Goal: Task Accomplishment & Management: Use online tool/utility

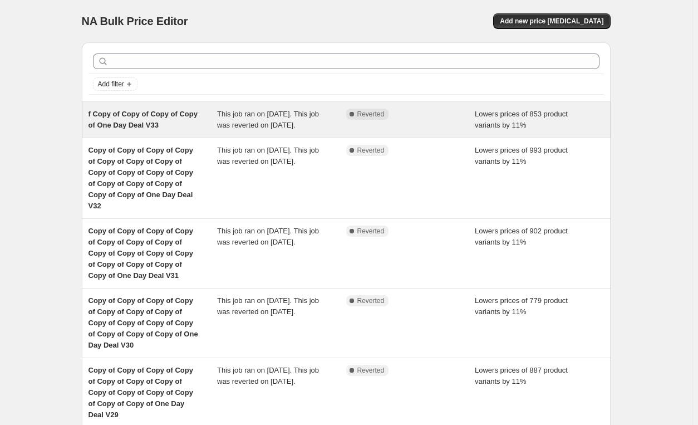
click at [326, 127] on div "This job ran on September 21, 2025. This job was reverted on September 22, 2025." at bounding box center [281, 120] width 129 height 22
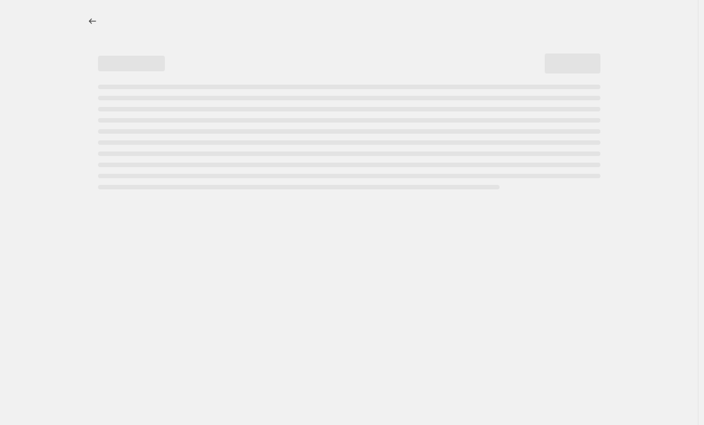
select select "percentage"
select select "pp"
select select "tag"
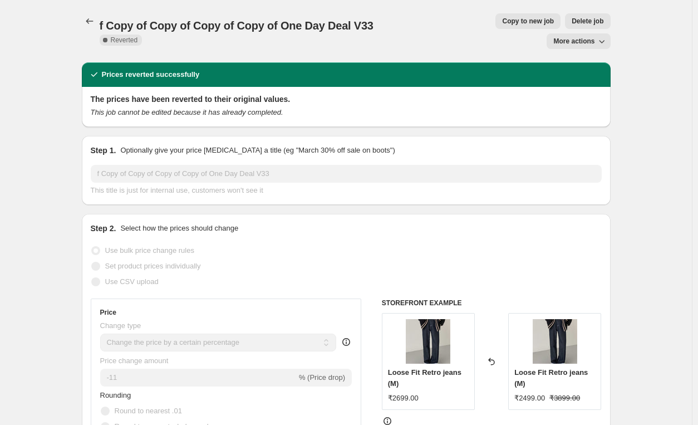
click at [578, 37] on span "More actions" at bounding box center [573, 41] width 41 height 9
click at [502, 22] on span "Copy to new job" at bounding box center [528, 21] width 52 height 9
select select "percentage"
select select "pp"
select select "tag"
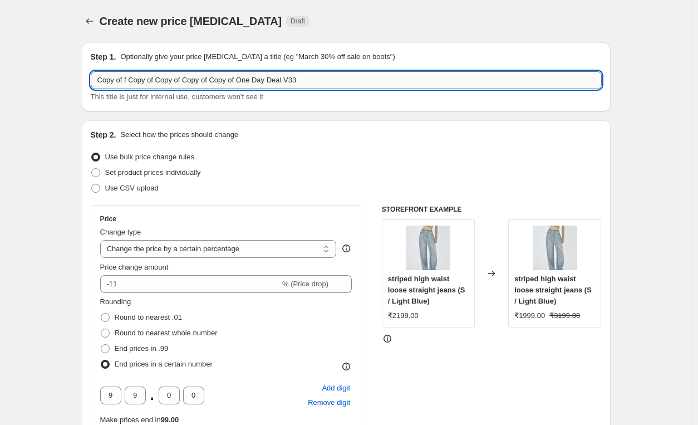
click at [338, 86] on input "Copy of f Copy of Copy of Copy of Copy of One Day Deal V33" at bounding box center [346, 80] width 511 height 18
type input "Copy of f Copy of Copy of Copy of Copy of One Day Deal V34"
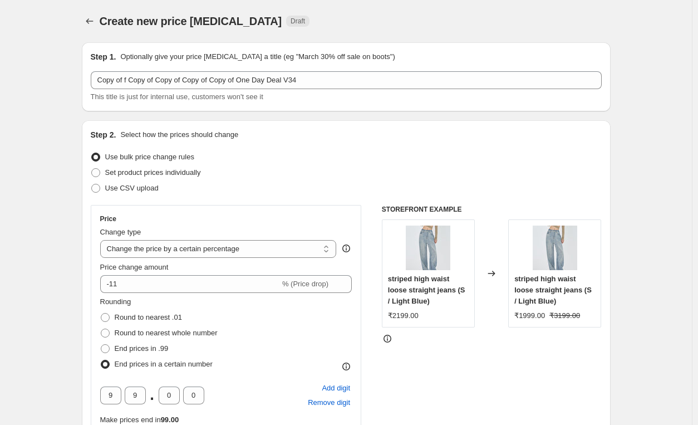
click at [106, 176] on label "Set product prices individually" at bounding box center [146, 173] width 110 height 16
click at [92, 169] on input "Set product prices individually" at bounding box center [91, 168] width 1 height 1
radio input "true"
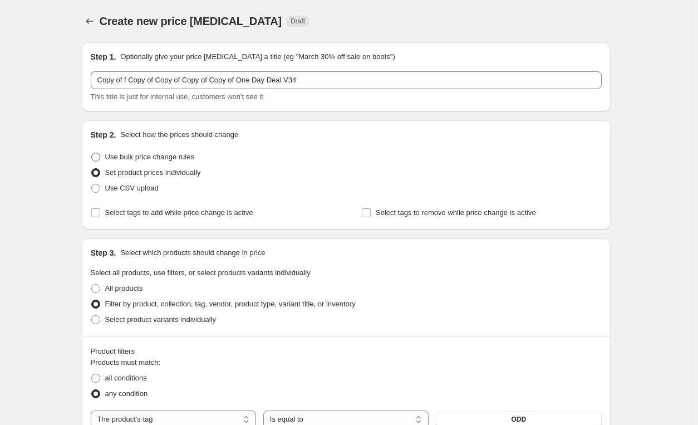
click at [138, 159] on span "Use bulk price change rules" at bounding box center [149, 157] width 89 height 8
click at [92, 153] on input "Use bulk price change rules" at bounding box center [91, 153] width 1 height 1
radio input "true"
select select "percentage"
select select "pp"
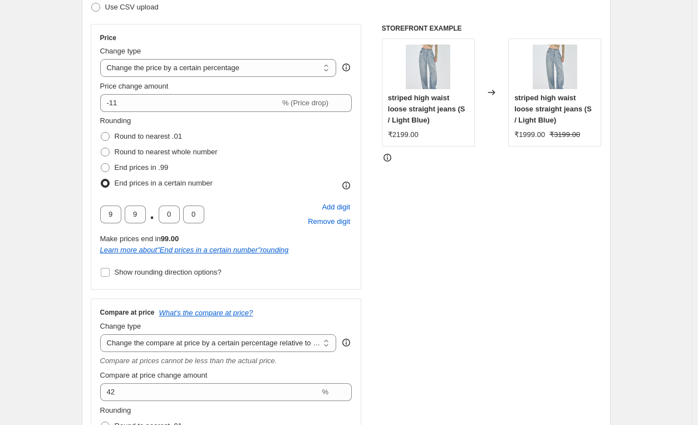
scroll to position [199, 0]
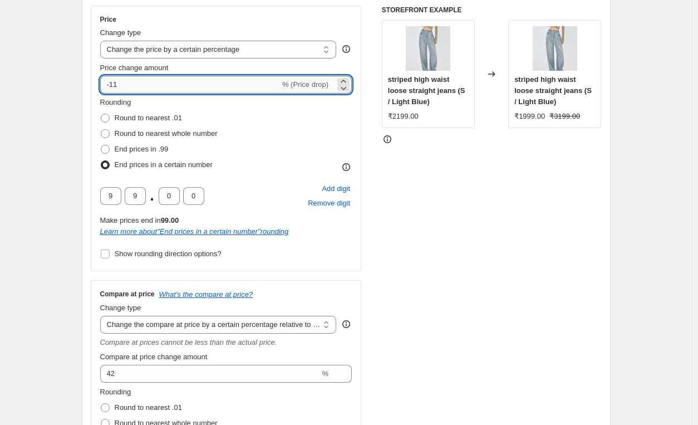
click at [146, 88] on input "-11" at bounding box center [190, 85] width 180 height 18
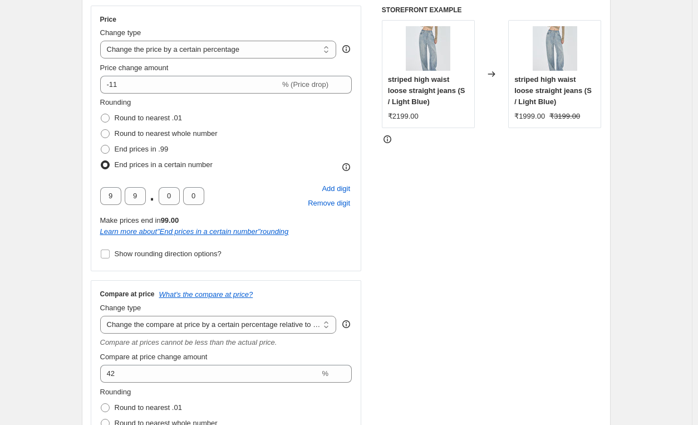
click at [519, 265] on div "STOREFRONT EXAMPLE striped high waist loose straight jeans (S / Light Blue) ₹21…" at bounding box center [492, 283] width 220 height 555
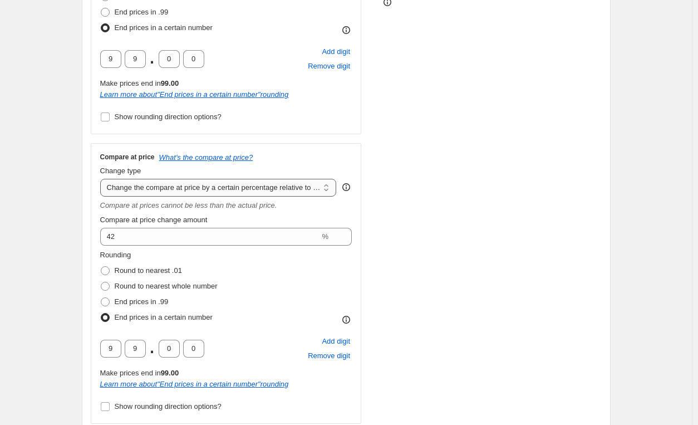
scroll to position [337, 0]
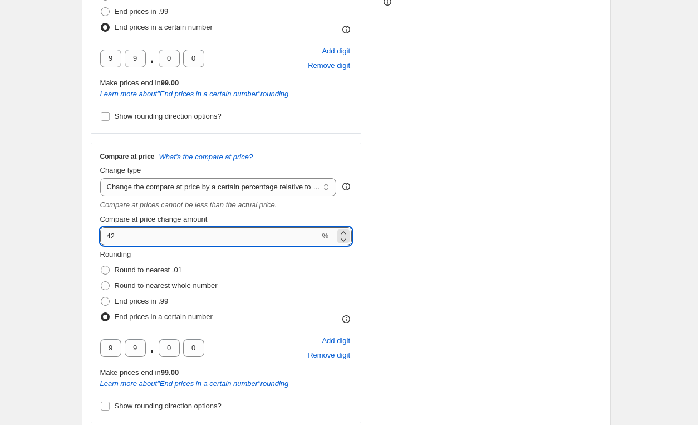
click at [173, 235] on input "42" at bounding box center [210, 236] width 220 height 18
type input "4"
type input "57"
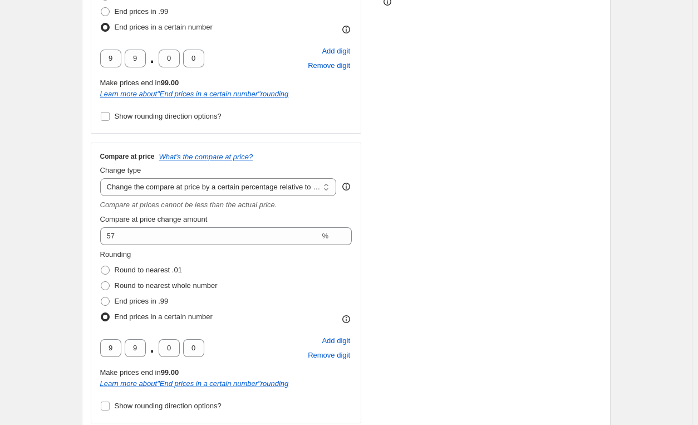
click at [478, 260] on div "STOREFRONT EXAMPLE striped high waist loose straight jeans (S / Light Blue) ₹21…" at bounding box center [492, 145] width 220 height 555
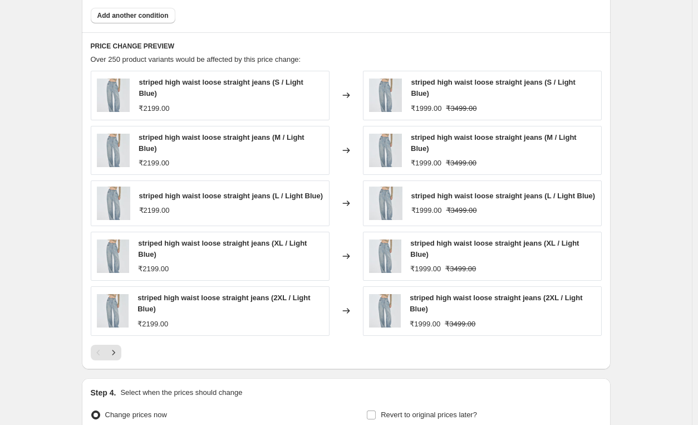
scroll to position [1100, 0]
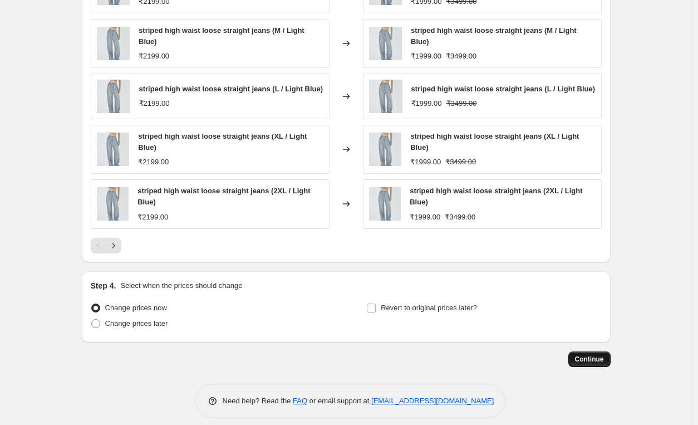
click at [590, 355] on span "Continue" at bounding box center [589, 359] width 29 height 9
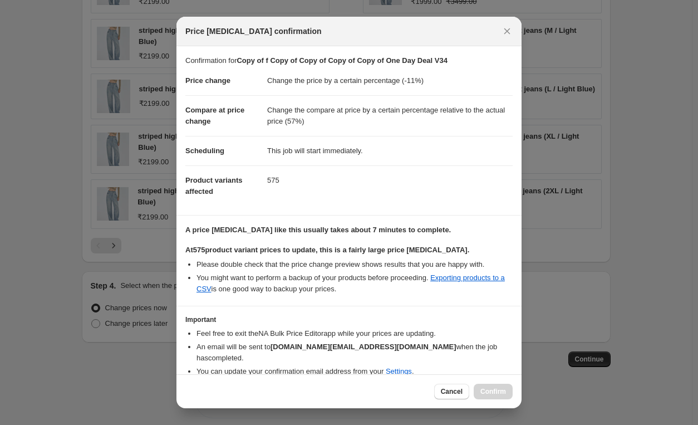
scroll to position [35, 0]
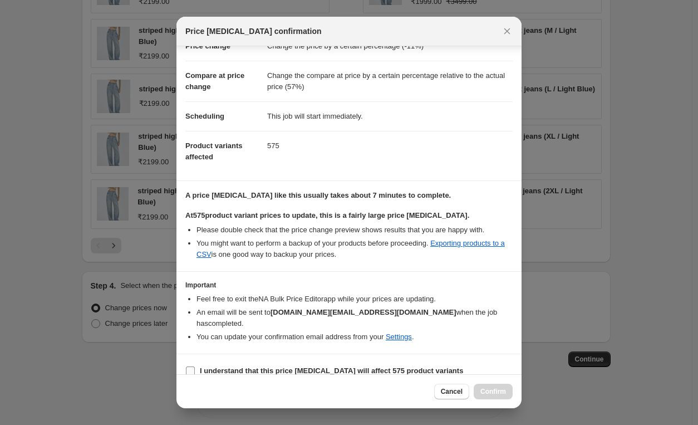
click at [244, 366] on b "I understand that this price change job will affect 575 product variants" at bounding box center [331, 370] width 263 height 8
click at [195, 366] on input "I understand that this price change job will affect 575 product variants" at bounding box center [190, 370] width 9 height 9
checkbox input "true"
click at [495, 390] on span "Confirm" at bounding box center [493, 391] width 26 height 9
